Goal: Information Seeking & Learning: Learn about a topic

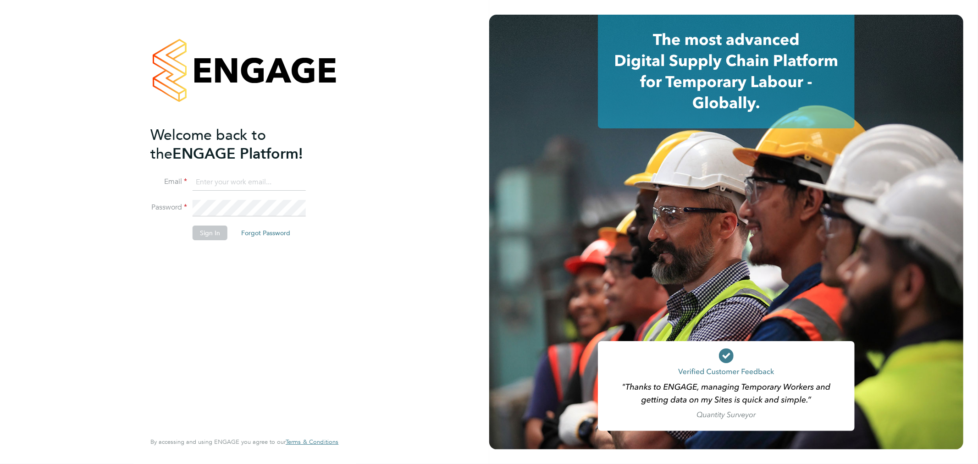
click at [230, 185] on input at bounding box center [249, 182] width 113 height 17
type input "[EMAIL_ADDRESS][DOMAIN_NAME]"
click at [216, 235] on button "Sign In" at bounding box center [210, 233] width 35 height 15
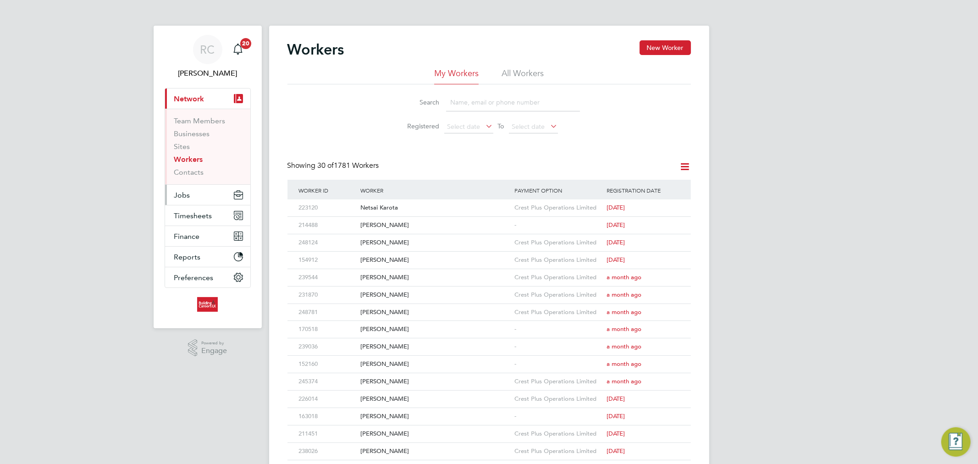
click at [179, 194] on span "Jobs" at bounding box center [182, 195] width 16 height 9
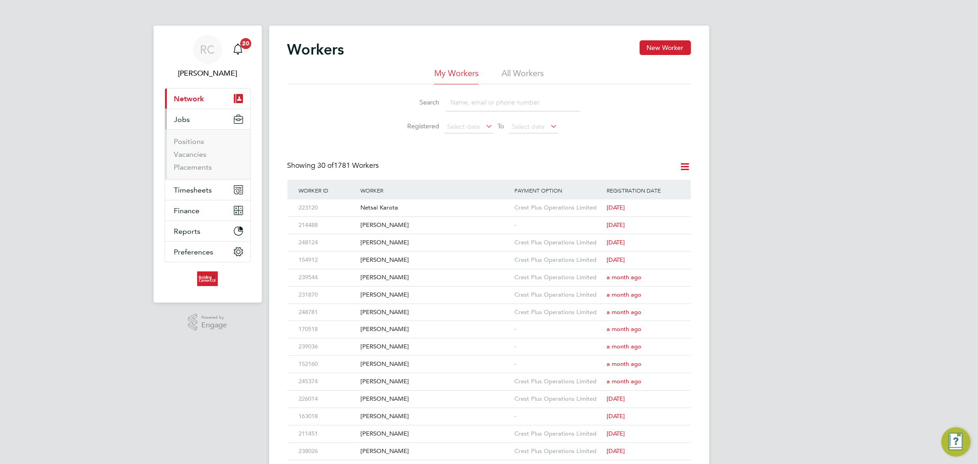
click at [185, 160] on li "Vacancies" at bounding box center [208, 156] width 69 height 13
click at [185, 158] on link "Vacancies" at bounding box center [190, 154] width 33 height 9
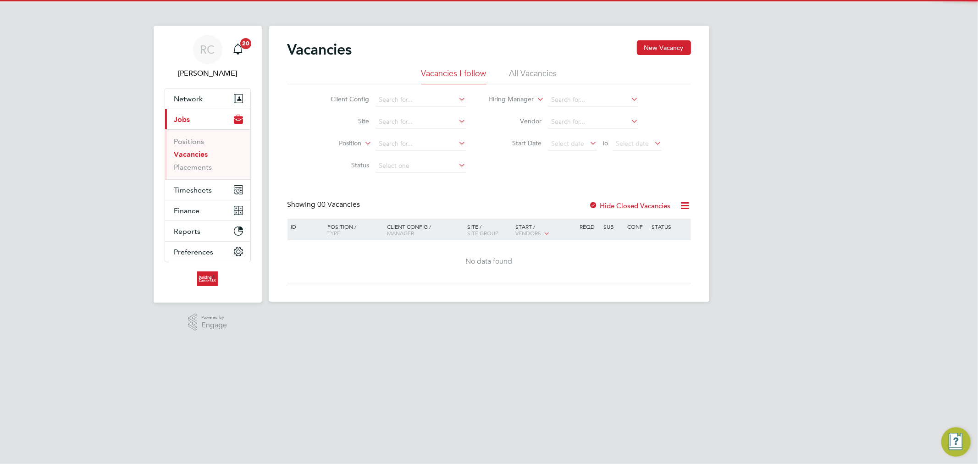
click at [546, 71] on li "All Vacancies" at bounding box center [533, 76] width 48 height 17
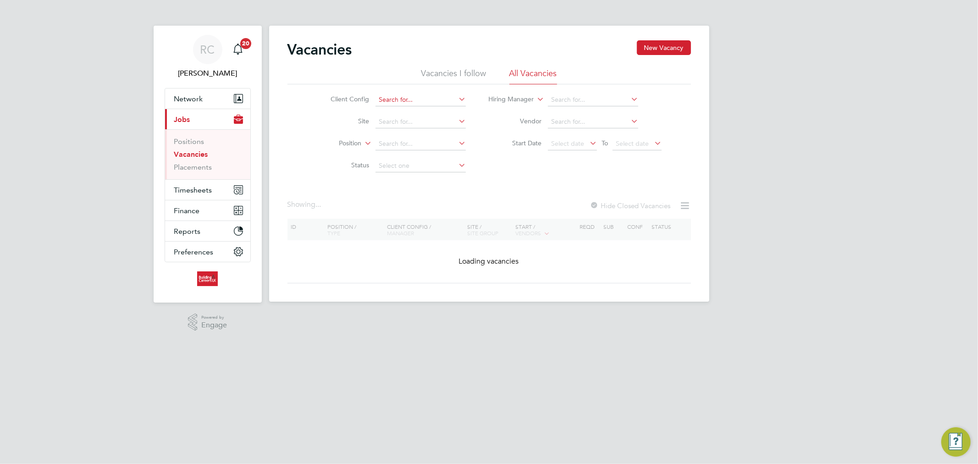
click at [409, 99] on input at bounding box center [420, 100] width 90 height 13
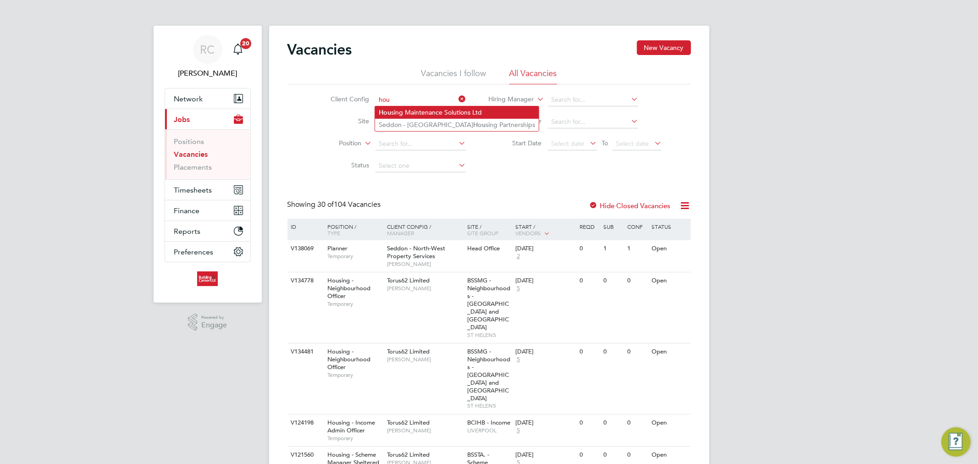
click at [408, 109] on li "Hou sing Maintenance Solutions Ltd" at bounding box center [457, 112] width 164 height 12
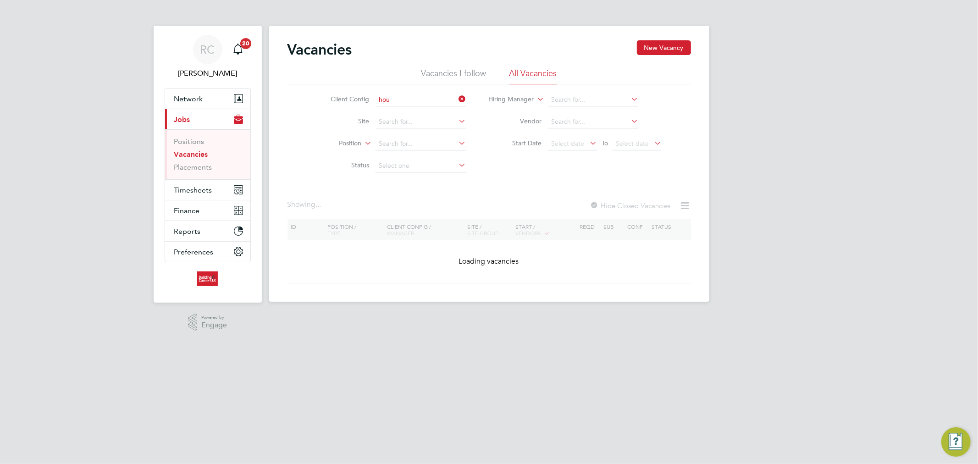
type input "Housing Maintenance Solutions Ltd"
click at [388, 169] on input at bounding box center [420, 166] width 90 height 13
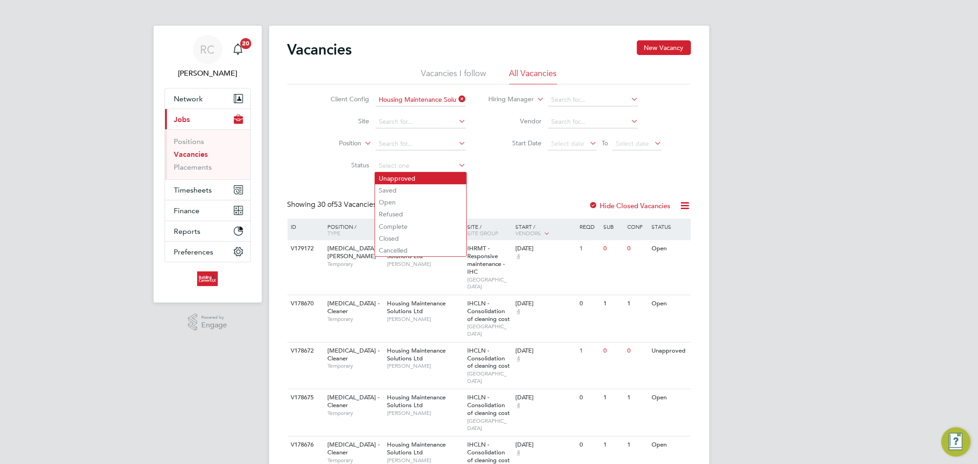
click at [418, 181] on li "Unapproved" at bounding box center [420, 178] width 91 height 12
type input "Unapproved"
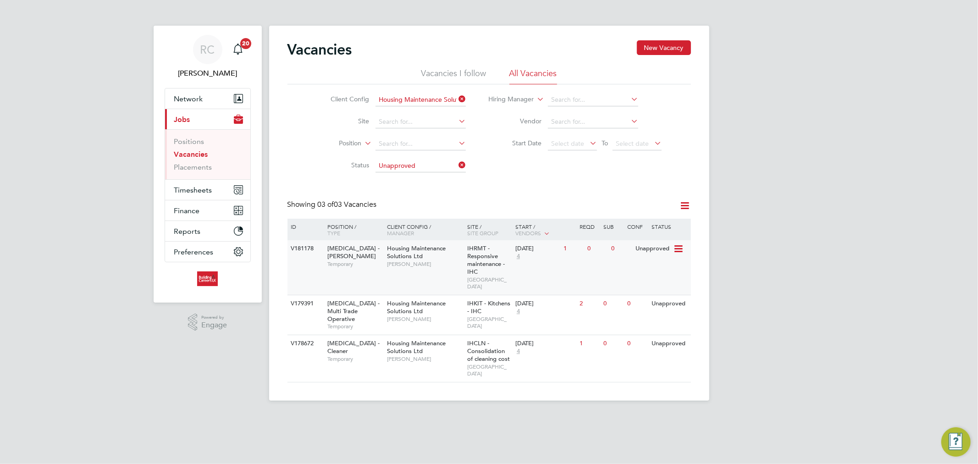
click at [418, 262] on span "Debbie Brindle" at bounding box center [425, 263] width 76 height 7
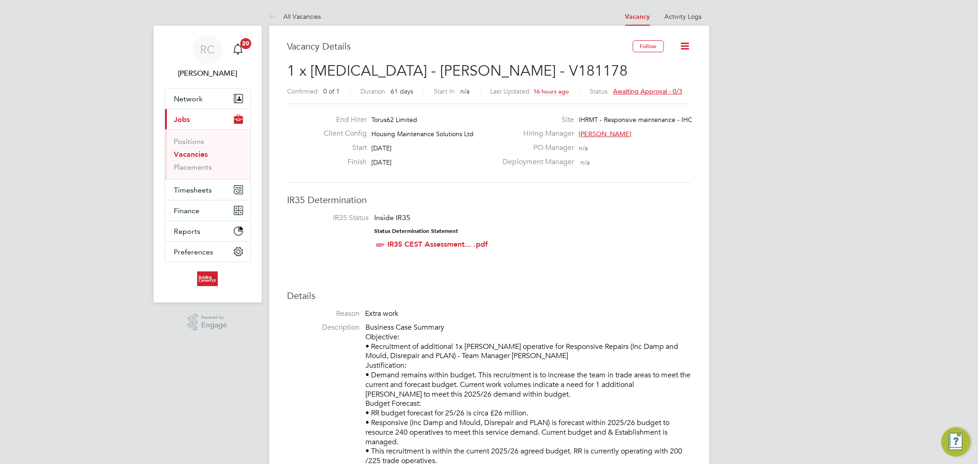
scroll to position [102, 0]
